Goal: Transaction & Acquisition: Book appointment/travel/reservation

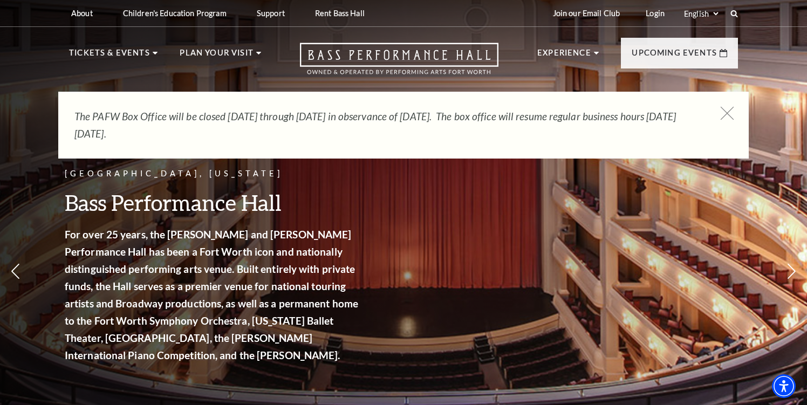
click at [728, 112] on use at bounding box center [726, 112] width 13 height 13
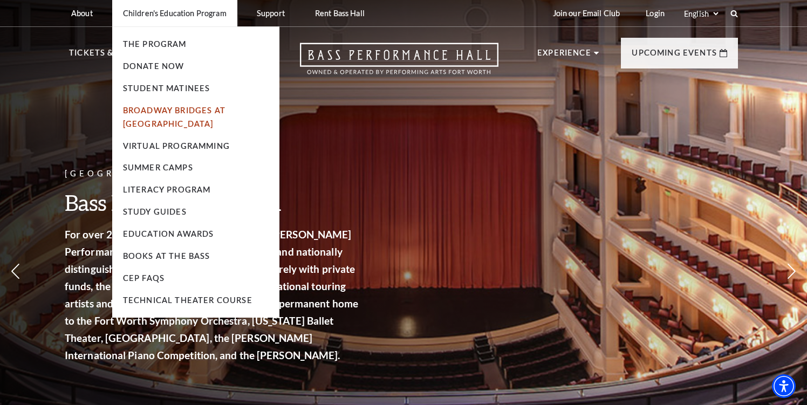
click at [173, 126] on link "Broadway Bridges at [GEOGRAPHIC_DATA]" at bounding box center [174, 117] width 102 height 23
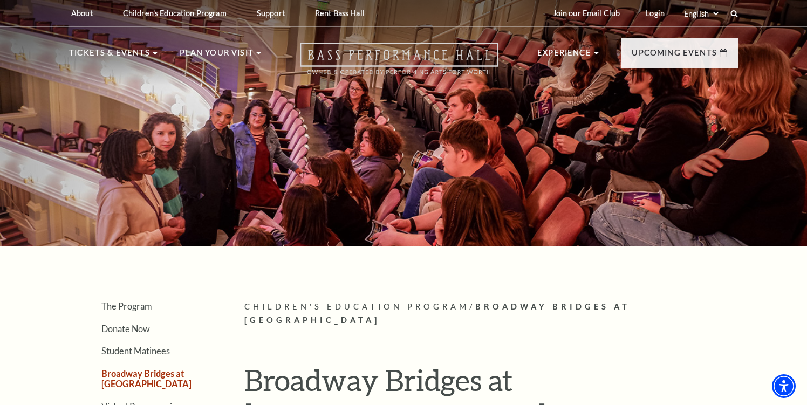
click at [422, 69] on icon "Open this option" at bounding box center [399, 59] width 198 height 32
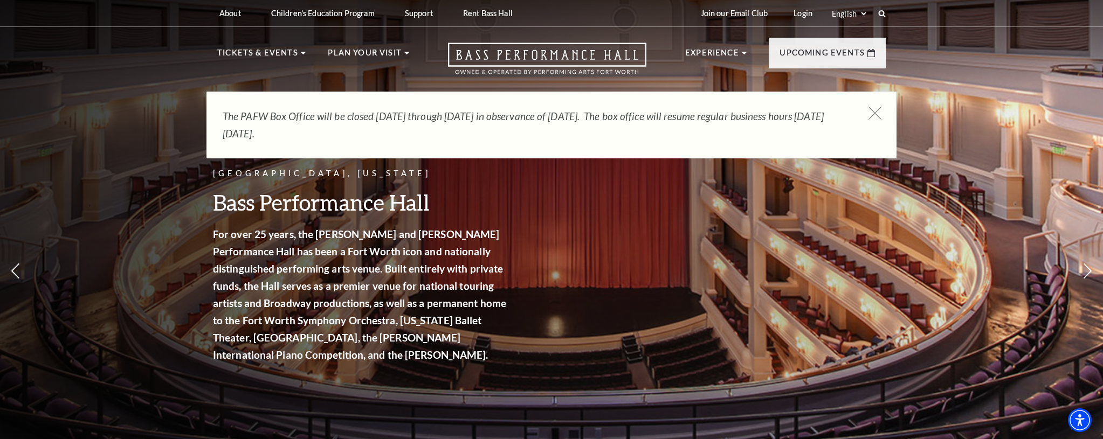
click at [806, 113] on use at bounding box center [874, 112] width 13 height 13
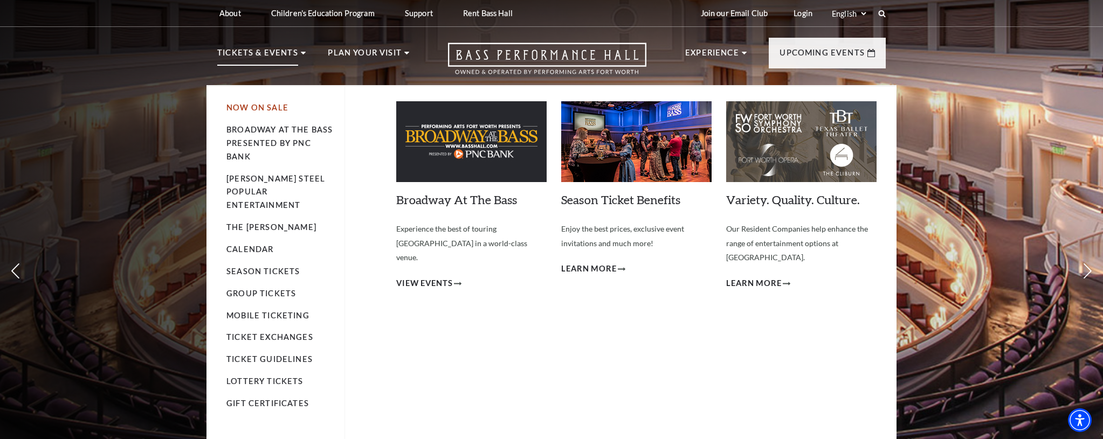
click at [257, 111] on link "Now On Sale" at bounding box center [257, 107] width 62 height 9
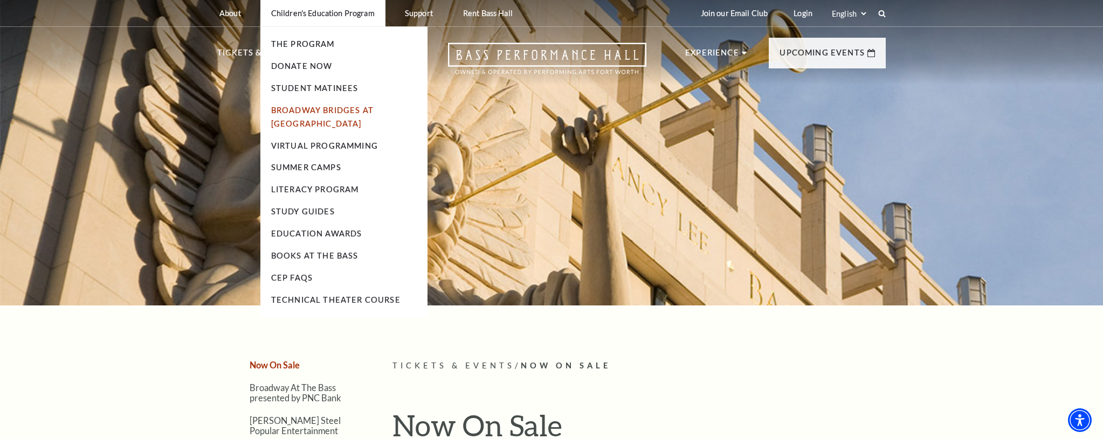
click at [313, 112] on link "Broadway Bridges at [GEOGRAPHIC_DATA]" at bounding box center [322, 117] width 102 height 23
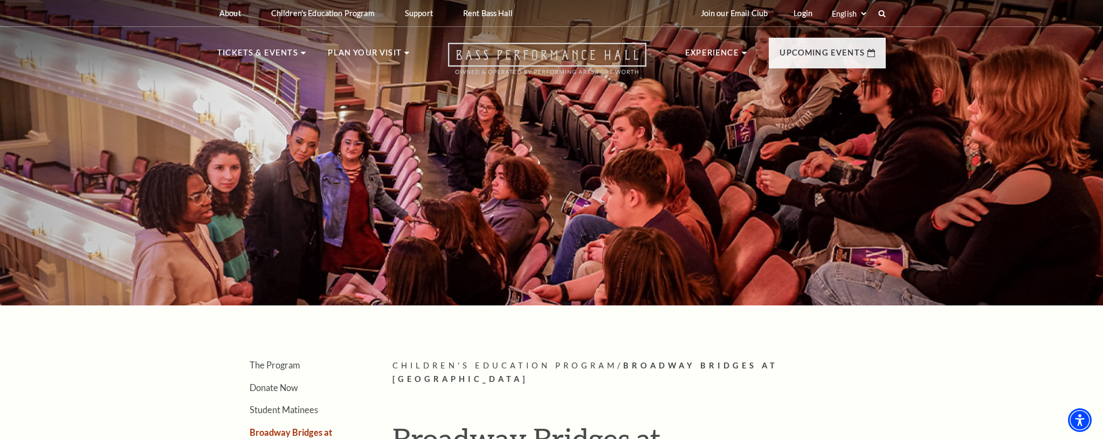
click at [547, 61] on icon "Open this option" at bounding box center [547, 59] width 198 height 32
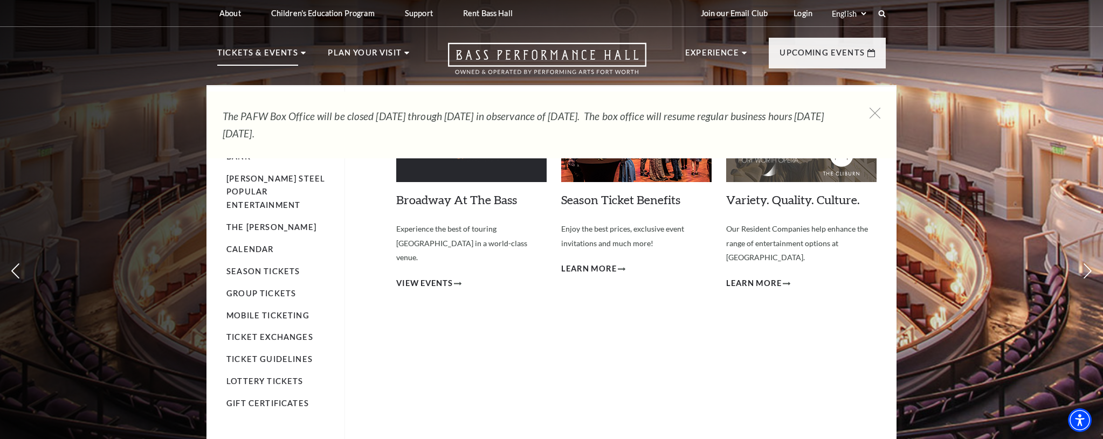
scroll to position [2, 0]
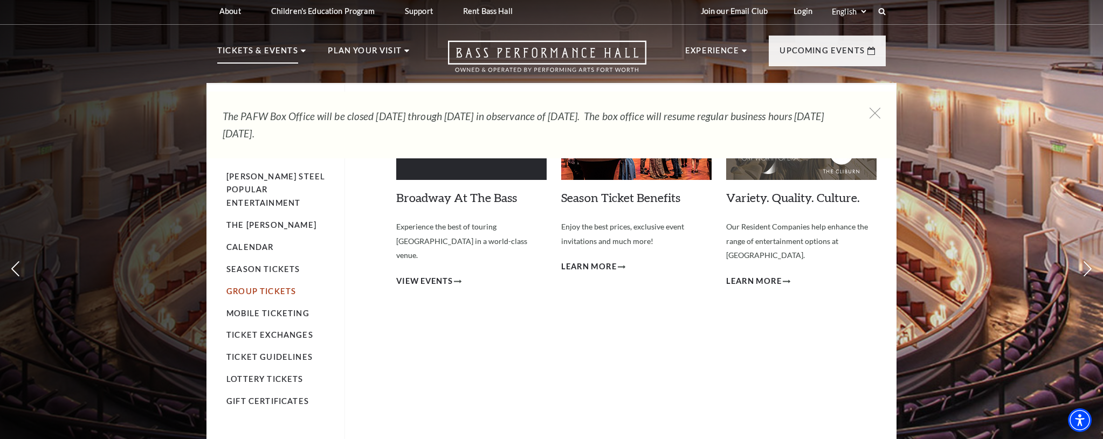
click at [260, 287] on link "Group Tickets" at bounding box center [261, 291] width 70 height 9
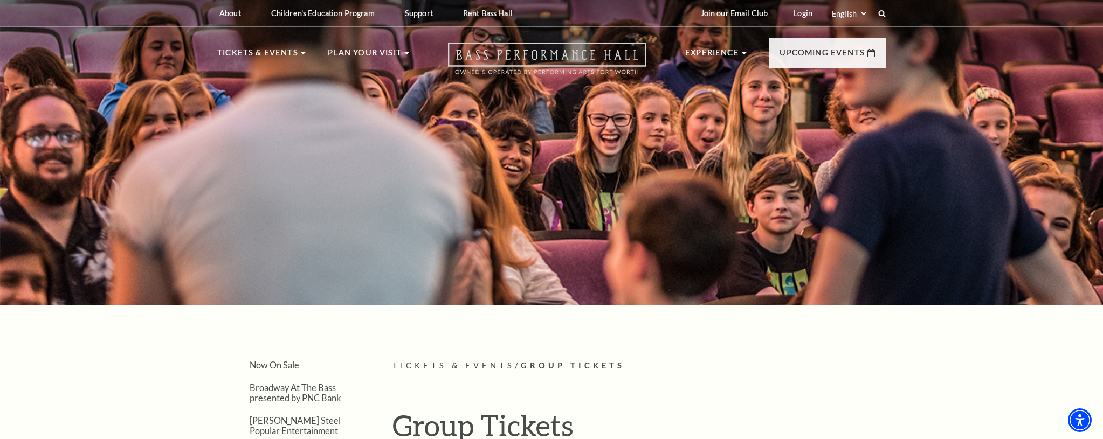
click at [503, 60] on icon "Open this option" at bounding box center [547, 59] width 198 height 32
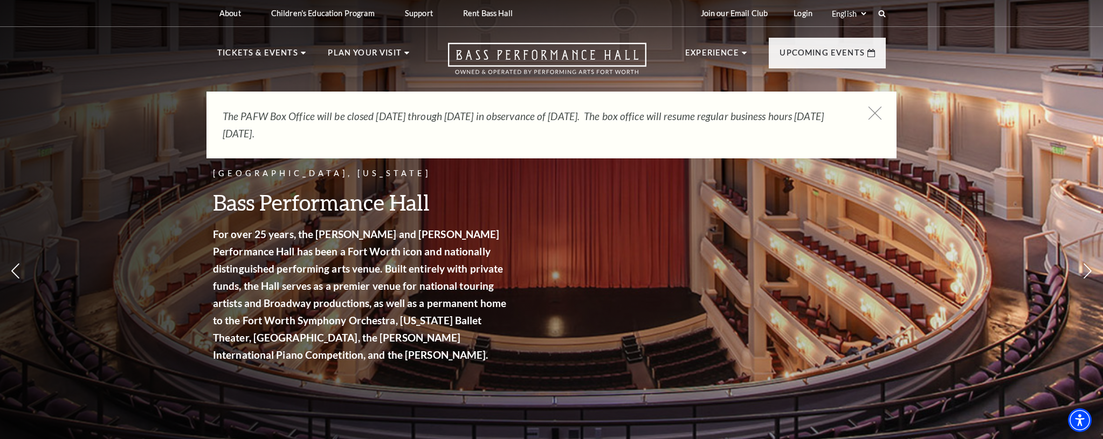
click at [875, 111] on icon at bounding box center [875, 113] width 13 height 13
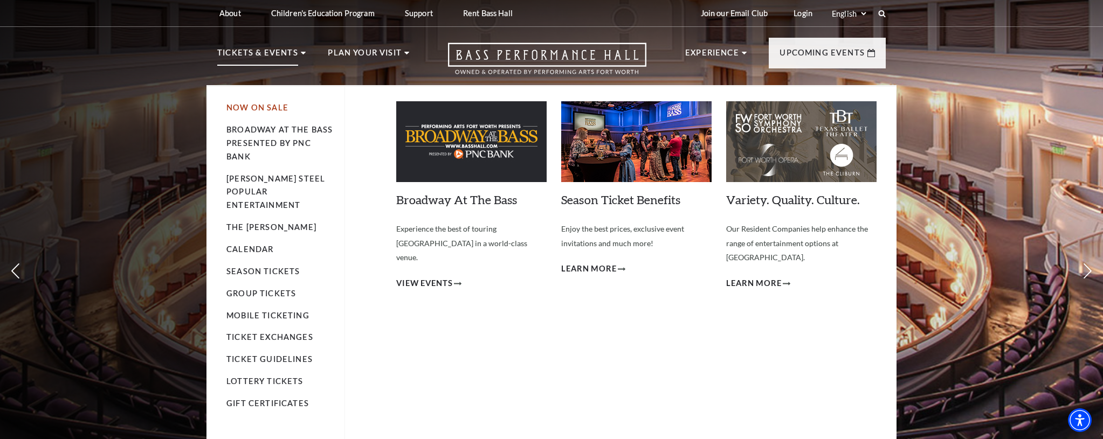
click at [242, 108] on link "Now On Sale" at bounding box center [257, 107] width 62 height 9
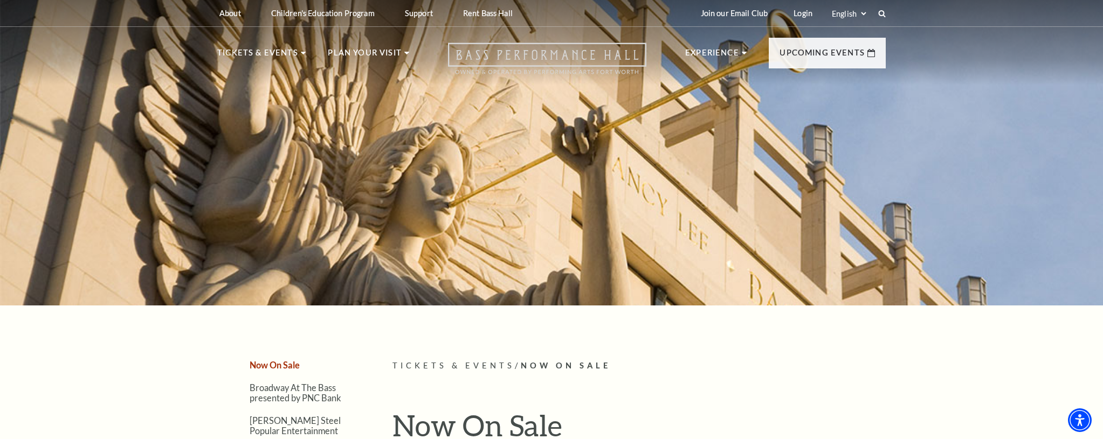
click at [515, 57] on icon "Open this option" at bounding box center [547, 59] width 198 height 32
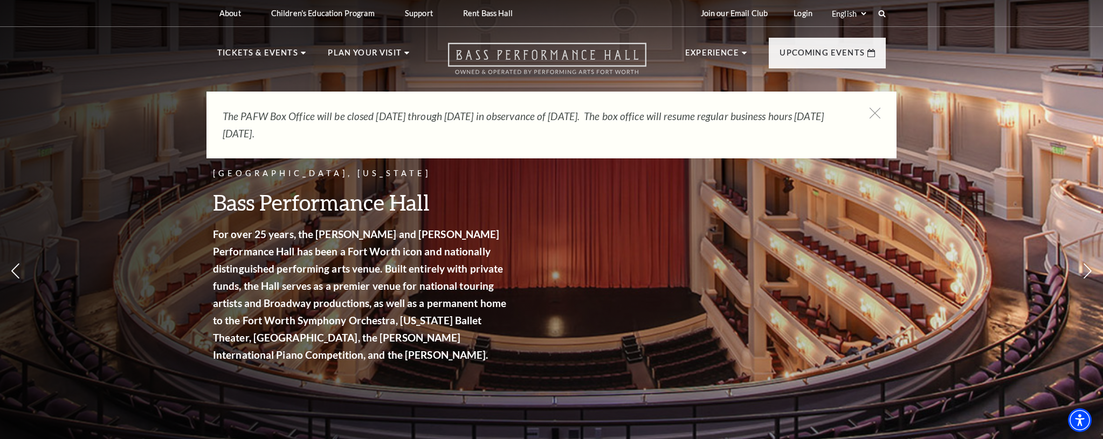
click at [555, 60] on icon "Open this option" at bounding box center [547, 59] width 198 height 32
click at [804, 15] on link "Login" at bounding box center [803, 13] width 36 height 26
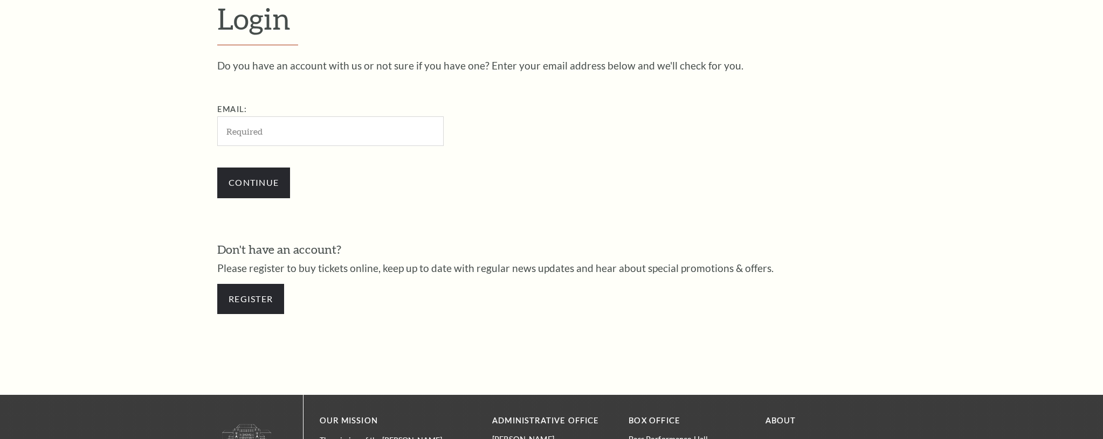
scroll to position [376, 0]
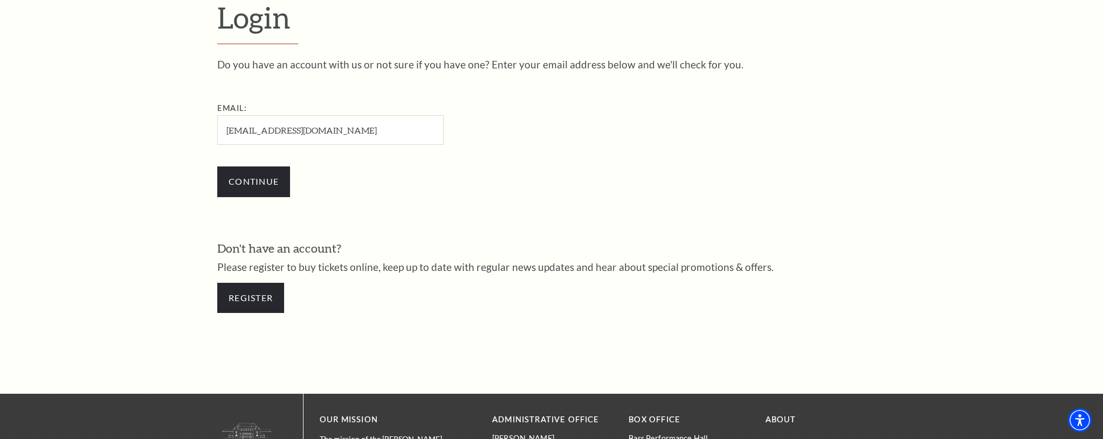
type input "acwelker@verizon.net"
click at [217, 167] on input "Continue" at bounding box center [253, 182] width 73 height 30
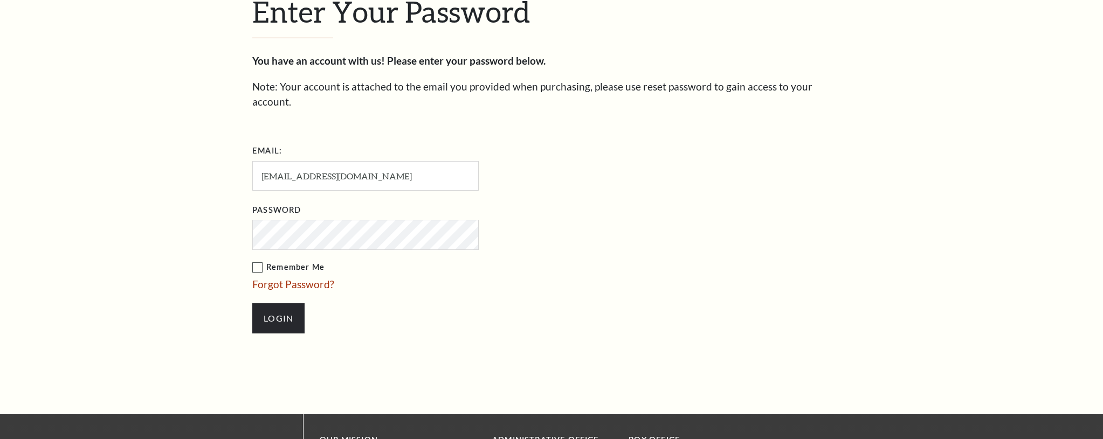
scroll to position [386, 0]
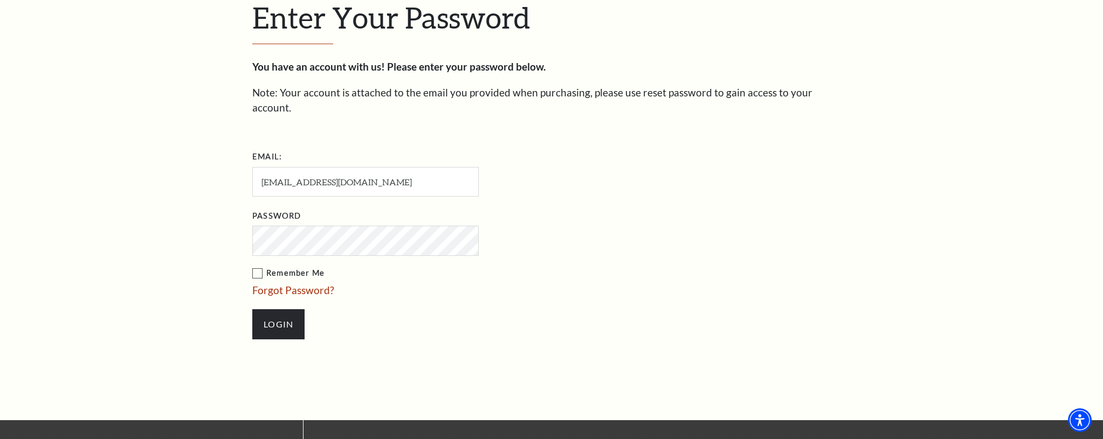
click at [252, 309] on input "Login" at bounding box center [278, 324] width 52 height 30
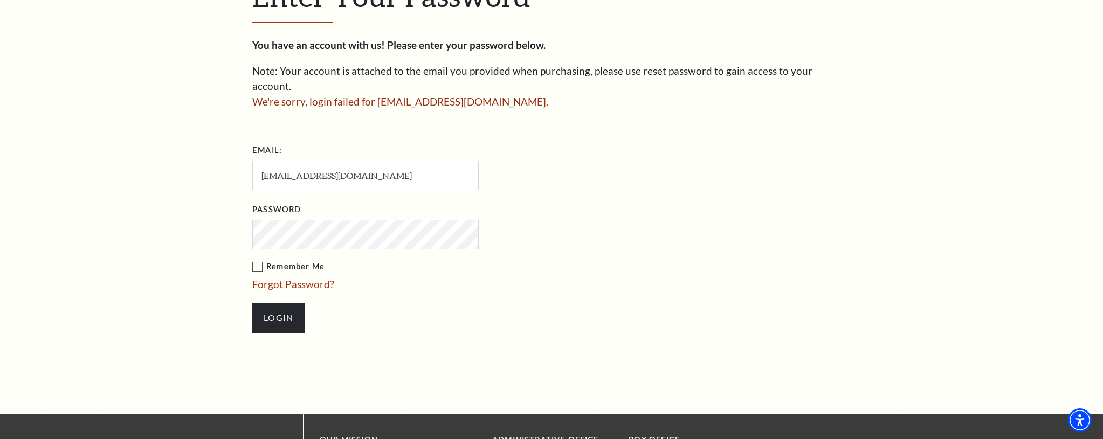
click at [252, 303] on input "Login" at bounding box center [278, 318] width 52 height 30
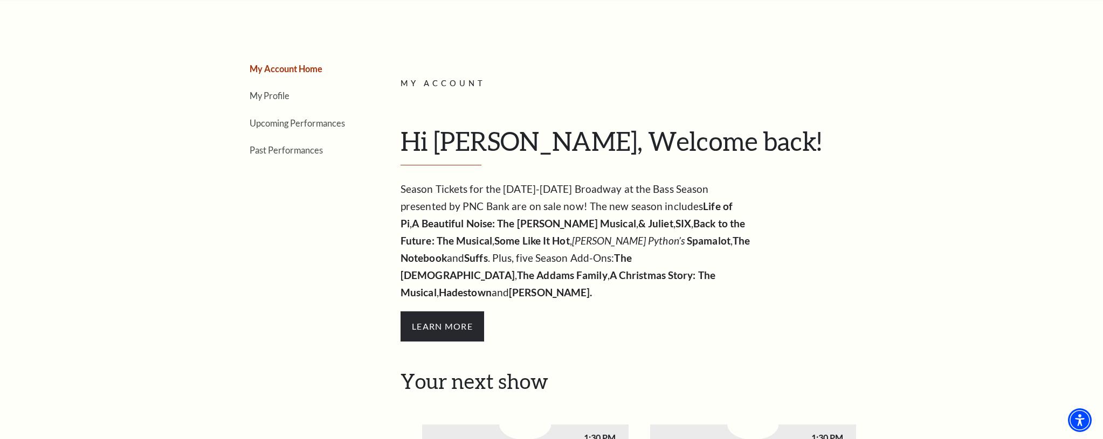
scroll to position [46, 0]
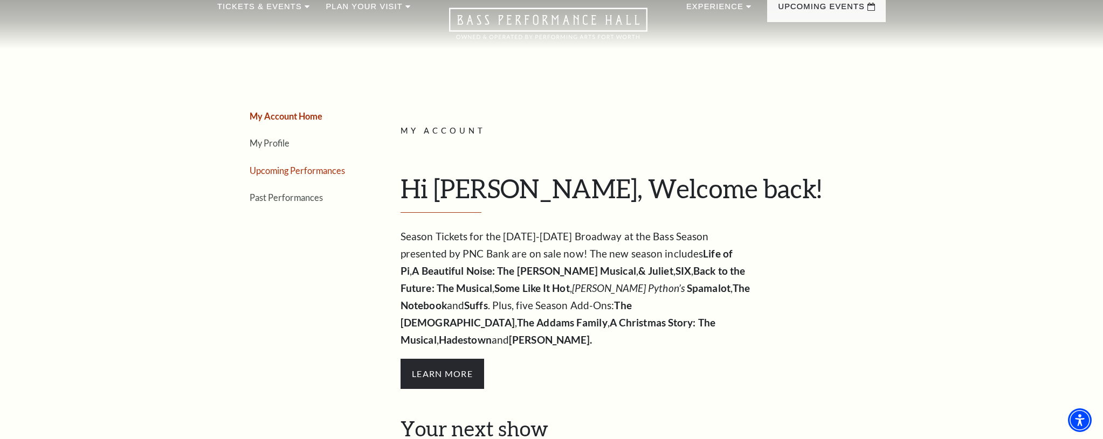
click at [272, 173] on link "Upcoming Performances" at bounding box center [297, 171] width 95 height 10
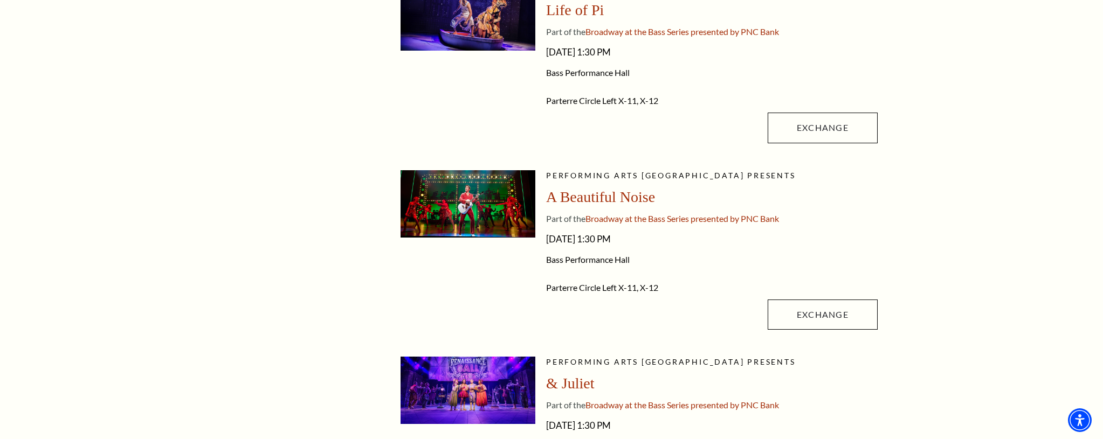
scroll to position [326, 0]
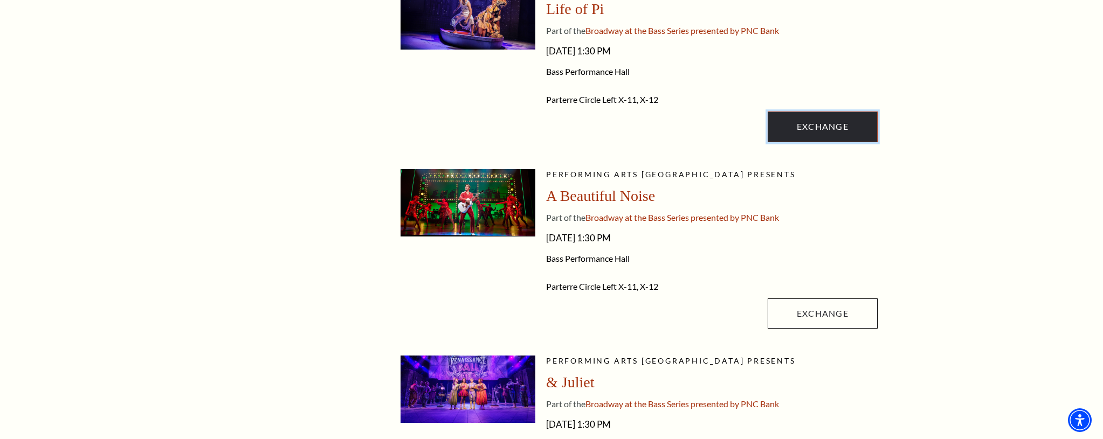
click at [835, 129] on link "Exchange" at bounding box center [823, 127] width 110 height 30
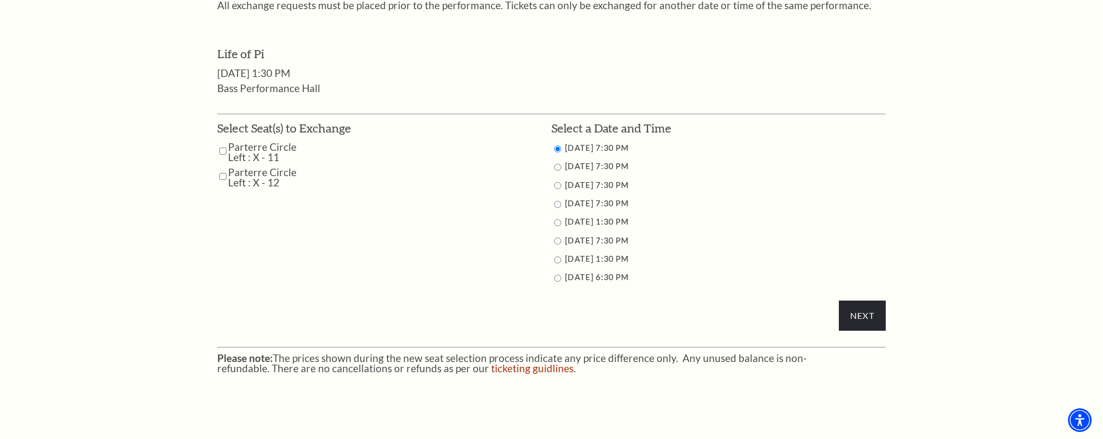
scroll to position [580, 0]
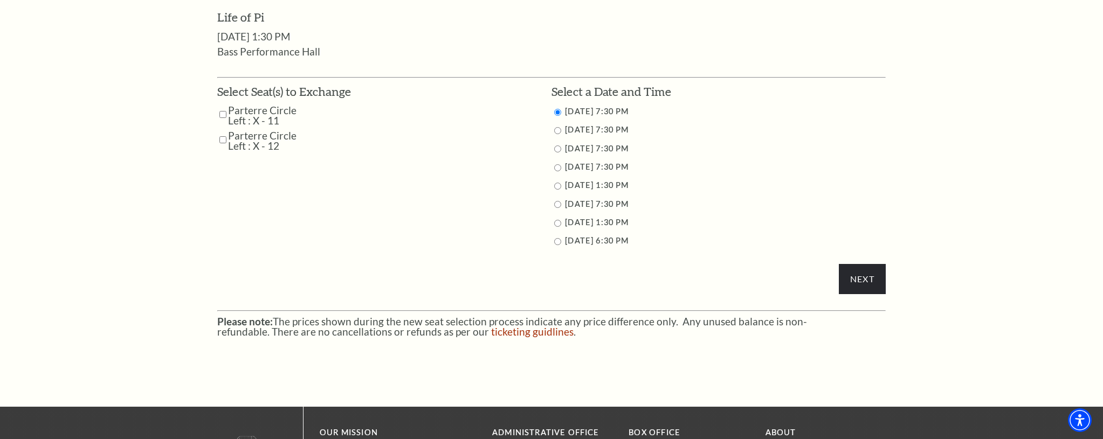
click at [221, 115] on input "Parterre Circle Left : X - 11" at bounding box center [222, 114] width 7 height 19
checkbox input "true"
click at [222, 142] on input "Parterre Circle Left : X - 12" at bounding box center [222, 139] width 7 height 19
checkbox input "true"
click at [557, 129] on input "9/24/2025 7:30 PM" at bounding box center [557, 130] width 7 height 7
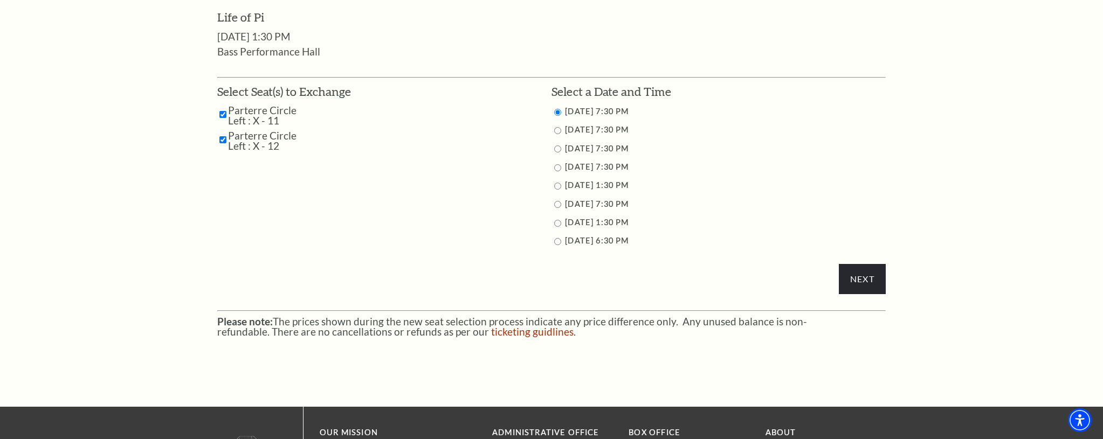
radio input "true"
click at [855, 274] on input "Next" at bounding box center [862, 279] width 47 height 30
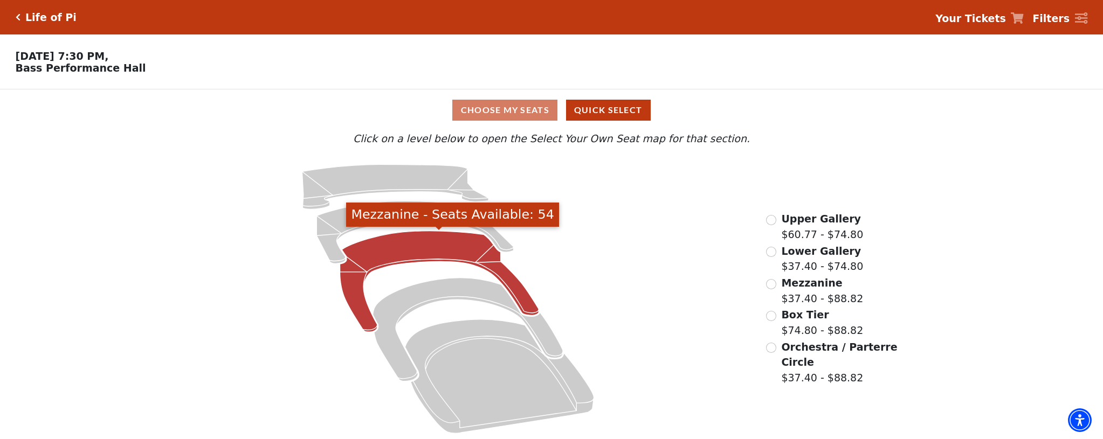
click at [418, 250] on icon "Mezzanine - Seats Available: 54" at bounding box center [439, 281] width 199 height 101
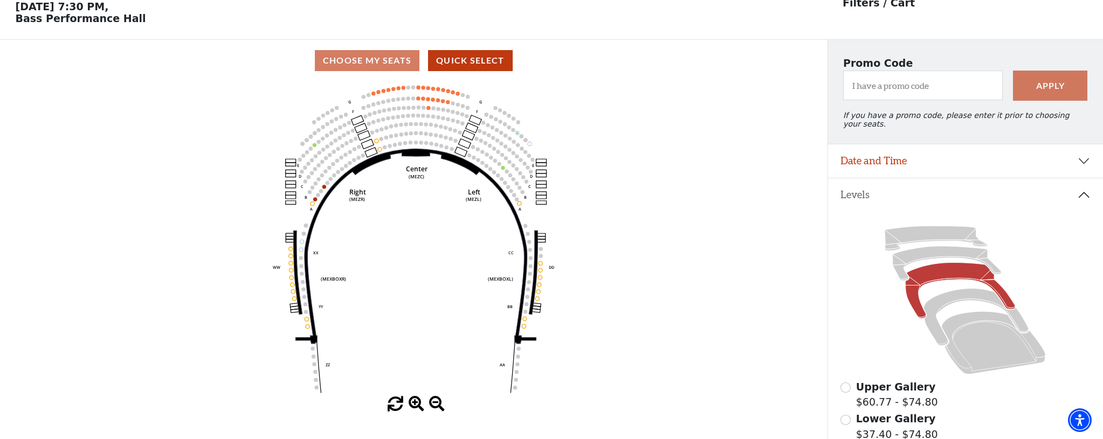
scroll to position [50, 0]
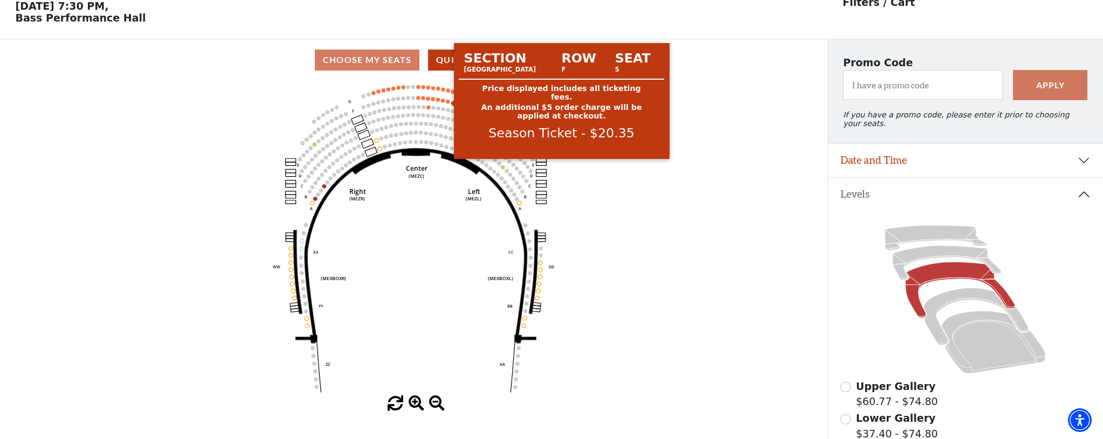
click at [447, 100] on circle at bounding box center [448, 102] width 4 height 4
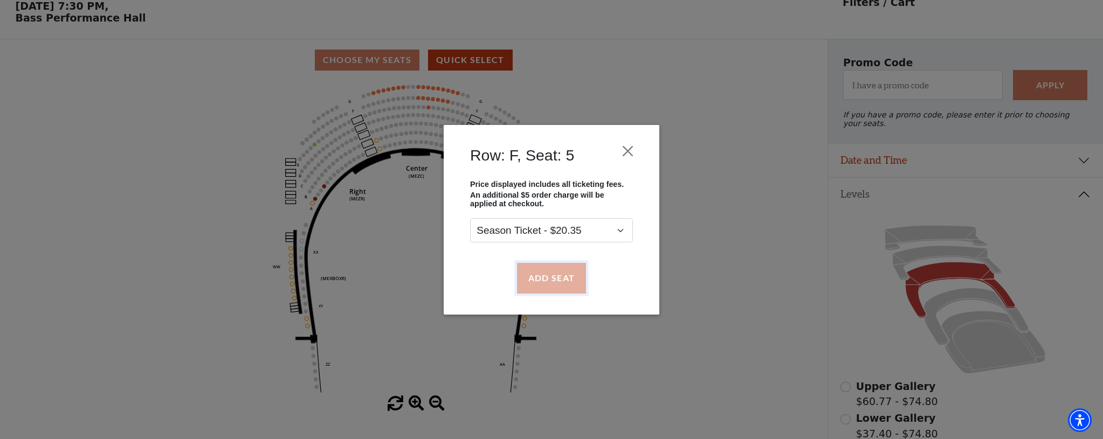
click at [556, 288] on button "Add Seat" at bounding box center [551, 278] width 69 height 30
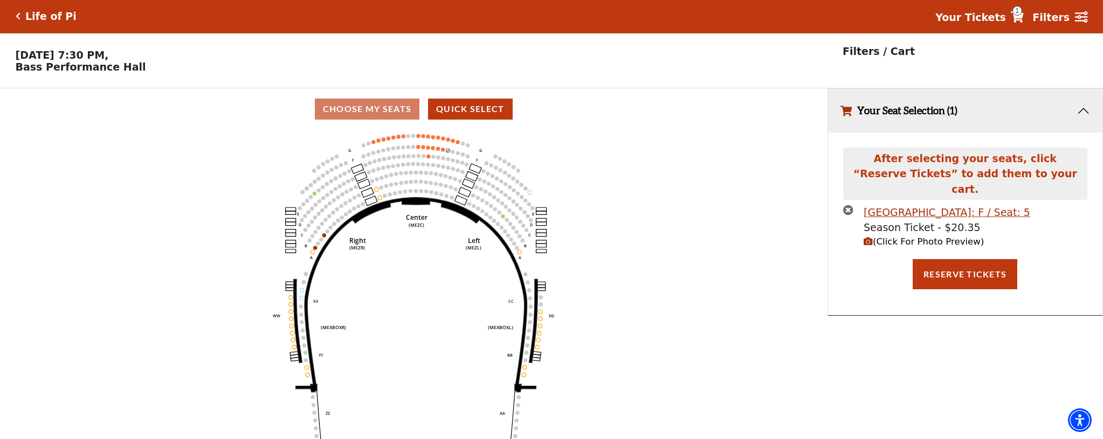
scroll to position [0, 0]
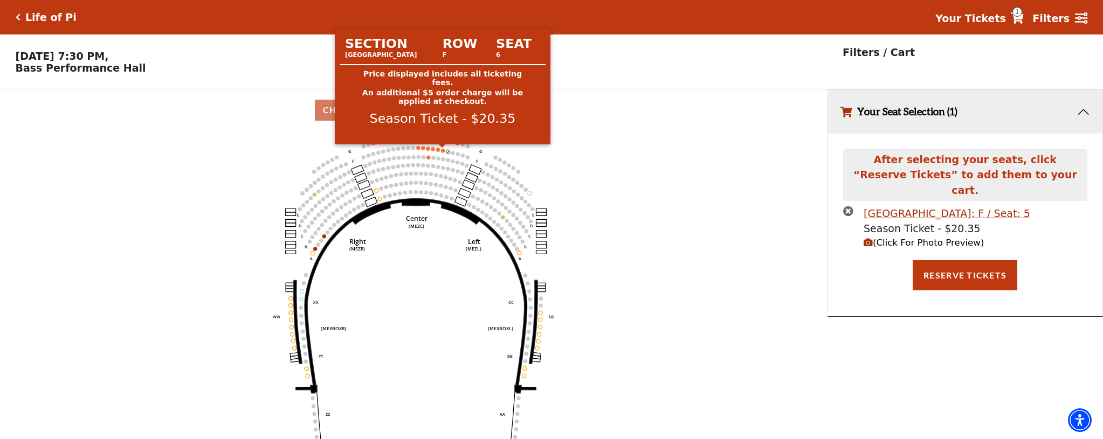
click at [443, 150] on circle at bounding box center [443, 151] width 4 height 4
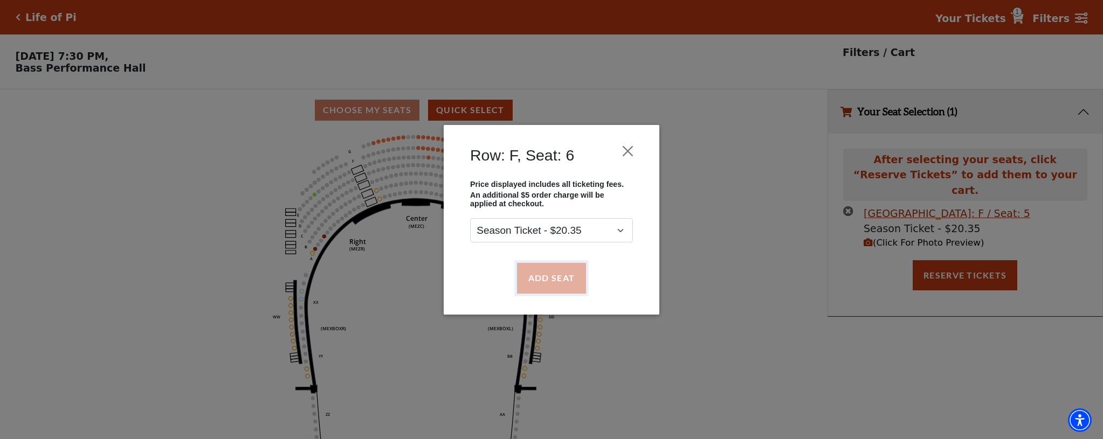
drag, startPoint x: 541, startPoint y: 279, endPoint x: 526, endPoint y: 272, distance: 17.1
click at [541, 279] on button "Add Seat" at bounding box center [551, 278] width 69 height 30
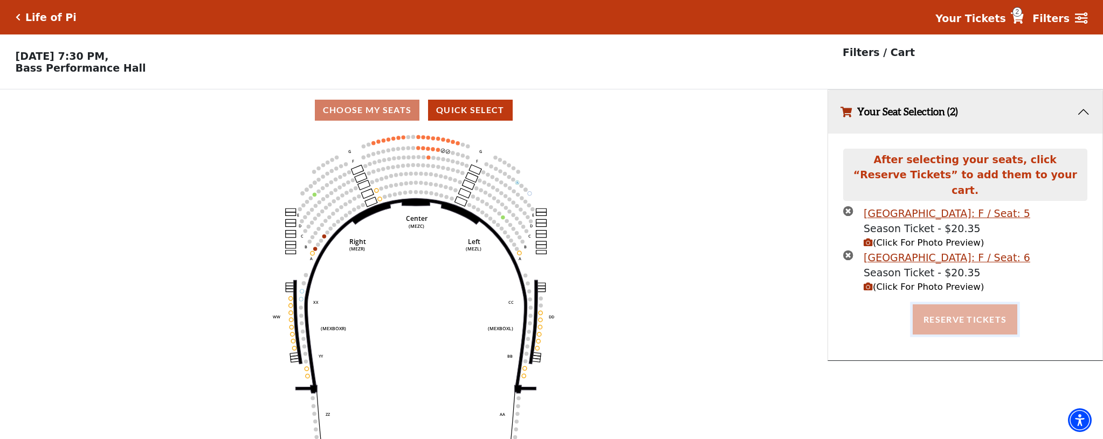
click at [944, 305] on button "Reserve Tickets" at bounding box center [965, 320] width 105 height 30
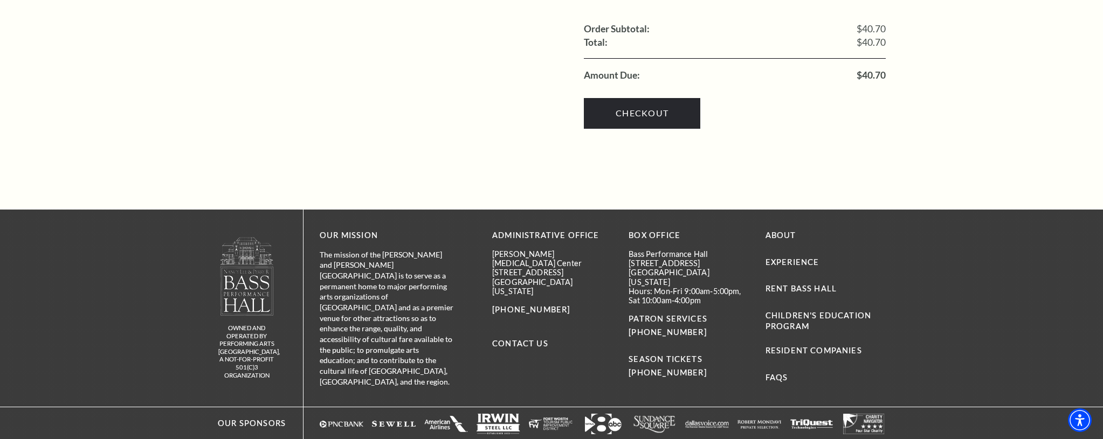
scroll to position [1313, 0]
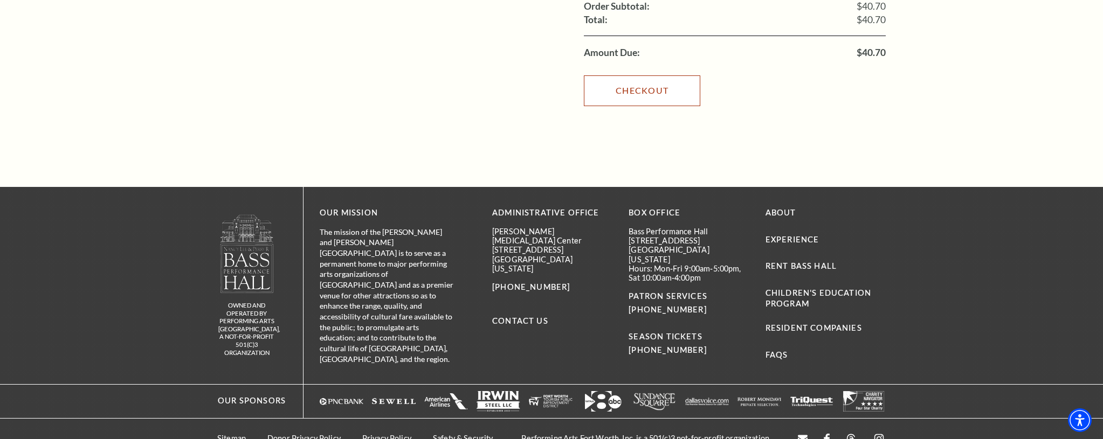
click at [630, 82] on link "Checkout" at bounding box center [642, 90] width 116 height 30
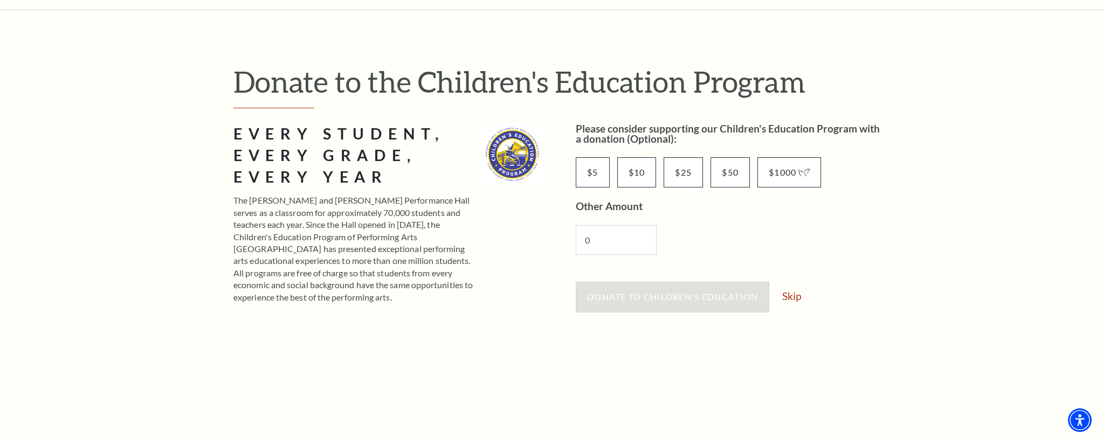
scroll to position [132, 0]
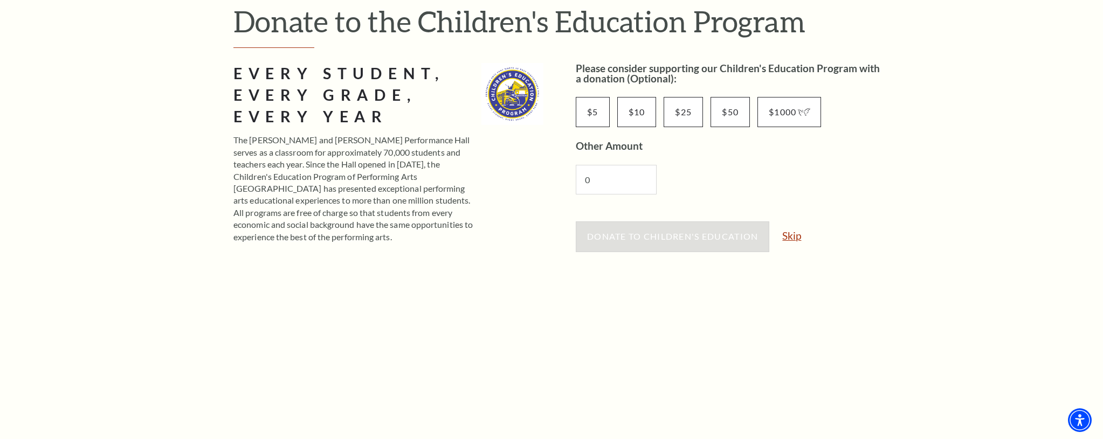
click at [796, 238] on link "Skip" at bounding box center [791, 236] width 19 height 10
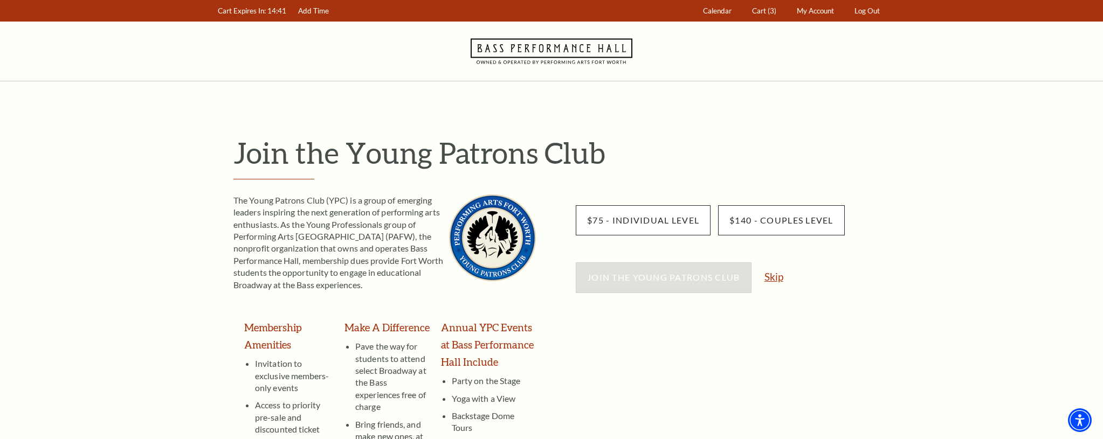
scroll to position [1, 0]
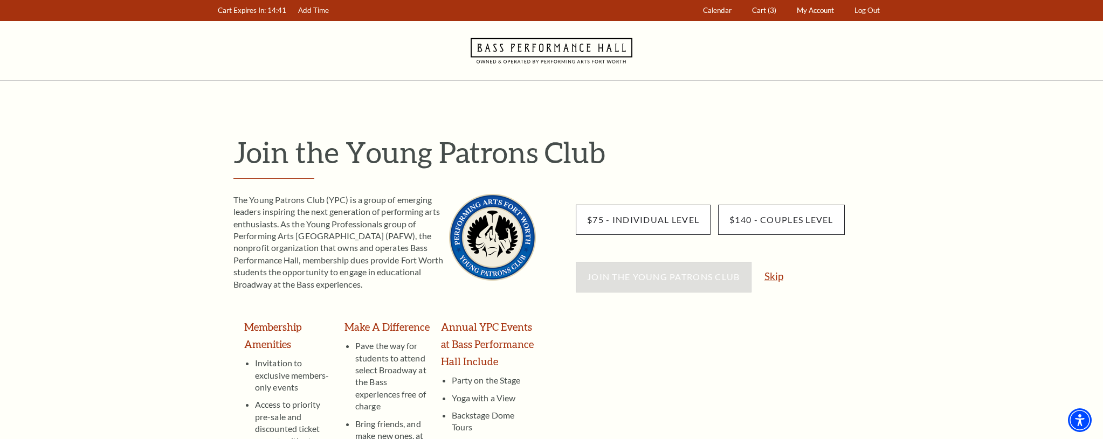
click at [772, 279] on link "Skip" at bounding box center [774, 276] width 19 height 10
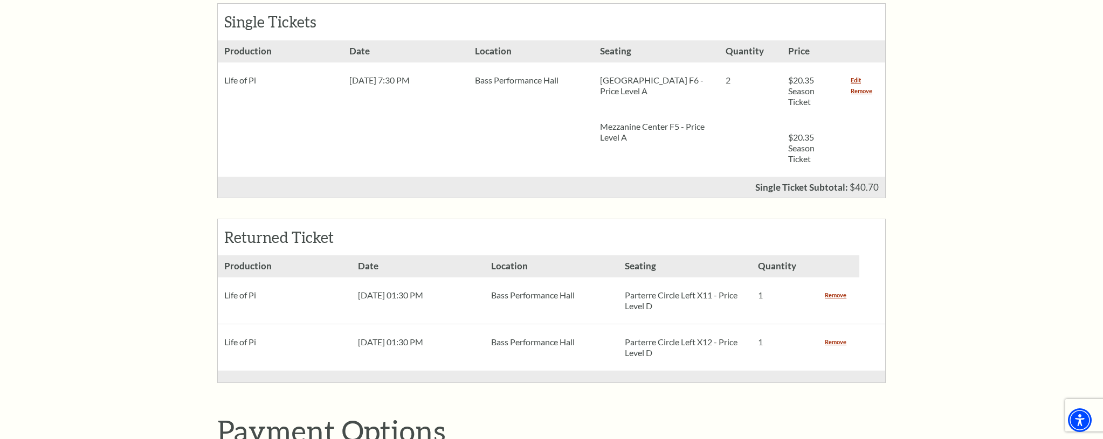
scroll to position [236, 0]
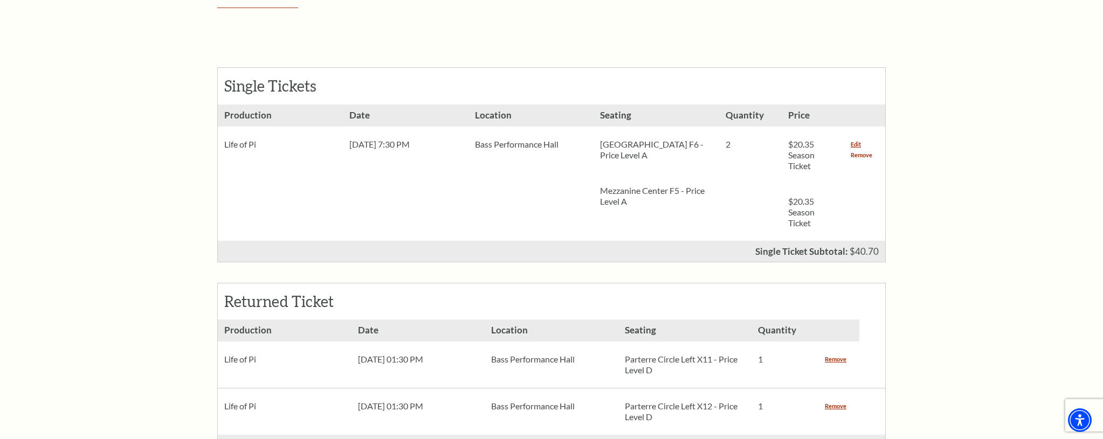
click at [861, 155] on link "Remove" at bounding box center [862, 155] width 22 height 11
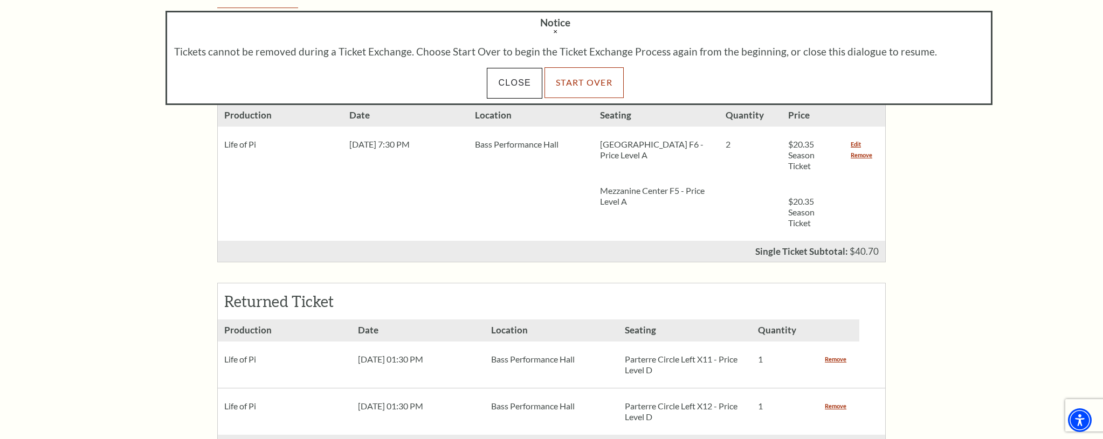
click at [587, 82] on link "Start Over" at bounding box center [584, 82] width 79 height 30
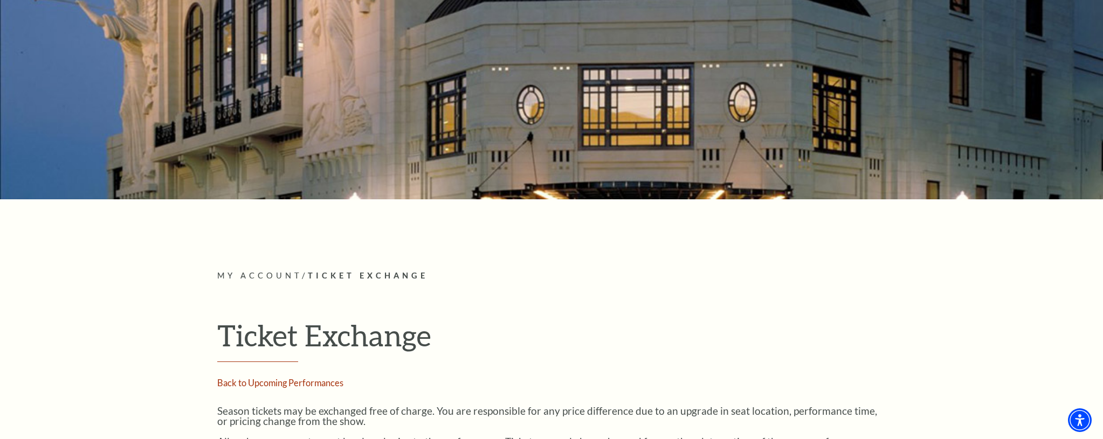
scroll to position [178, 0]
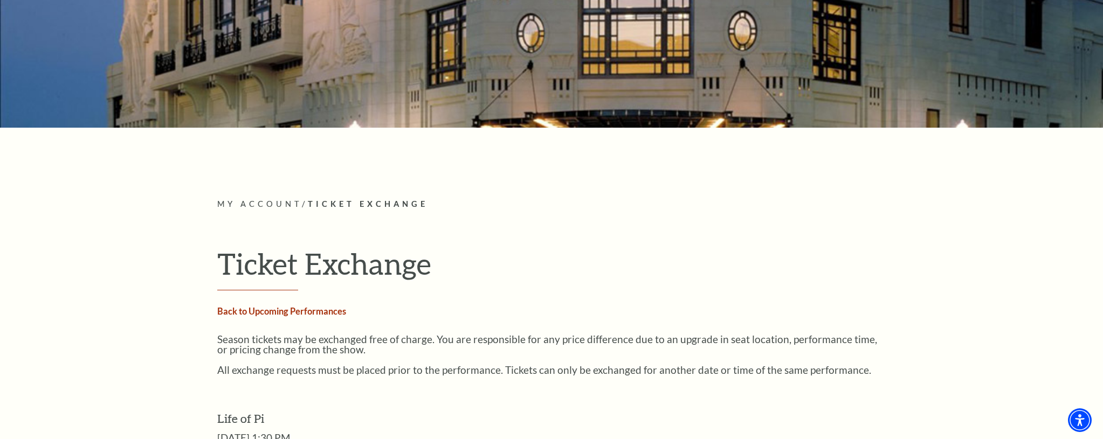
click at [318, 310] on link "Back to Upcoming Performances" at bounding box center [281, 311] width 129 height 10
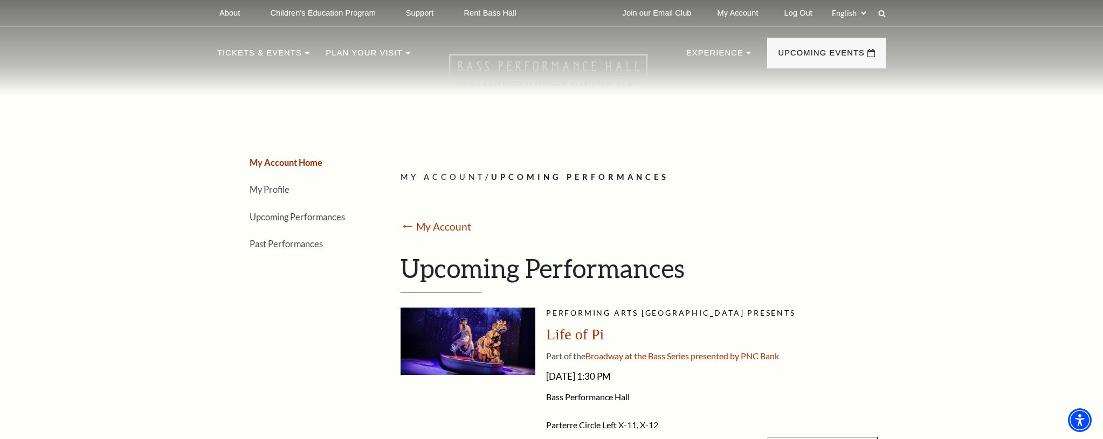
click at [568, 59] on icon at bounding box center [548, 70] width 198 height 32
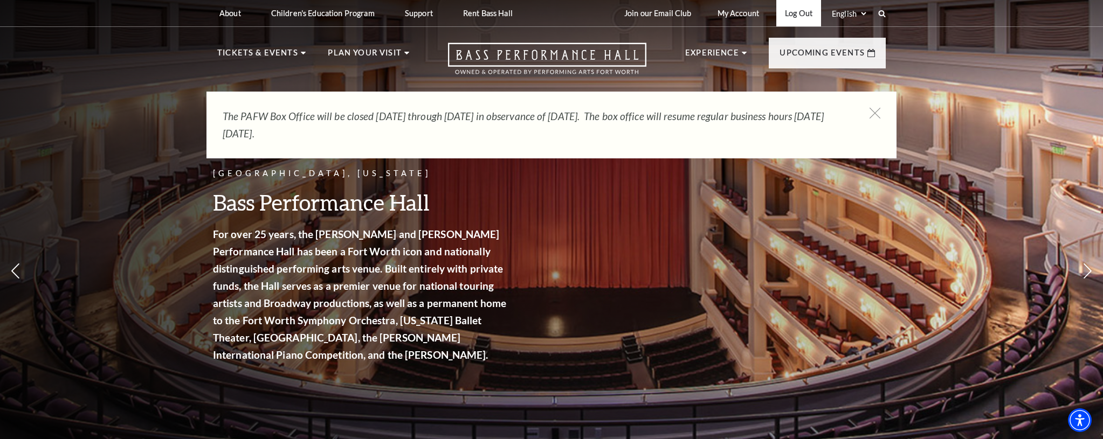
click at [792, 15] on link "Log Out" at bounding box center [798, 13] width 45 height 26
